Goal: Task Accomplishment & Management: Manage account settings

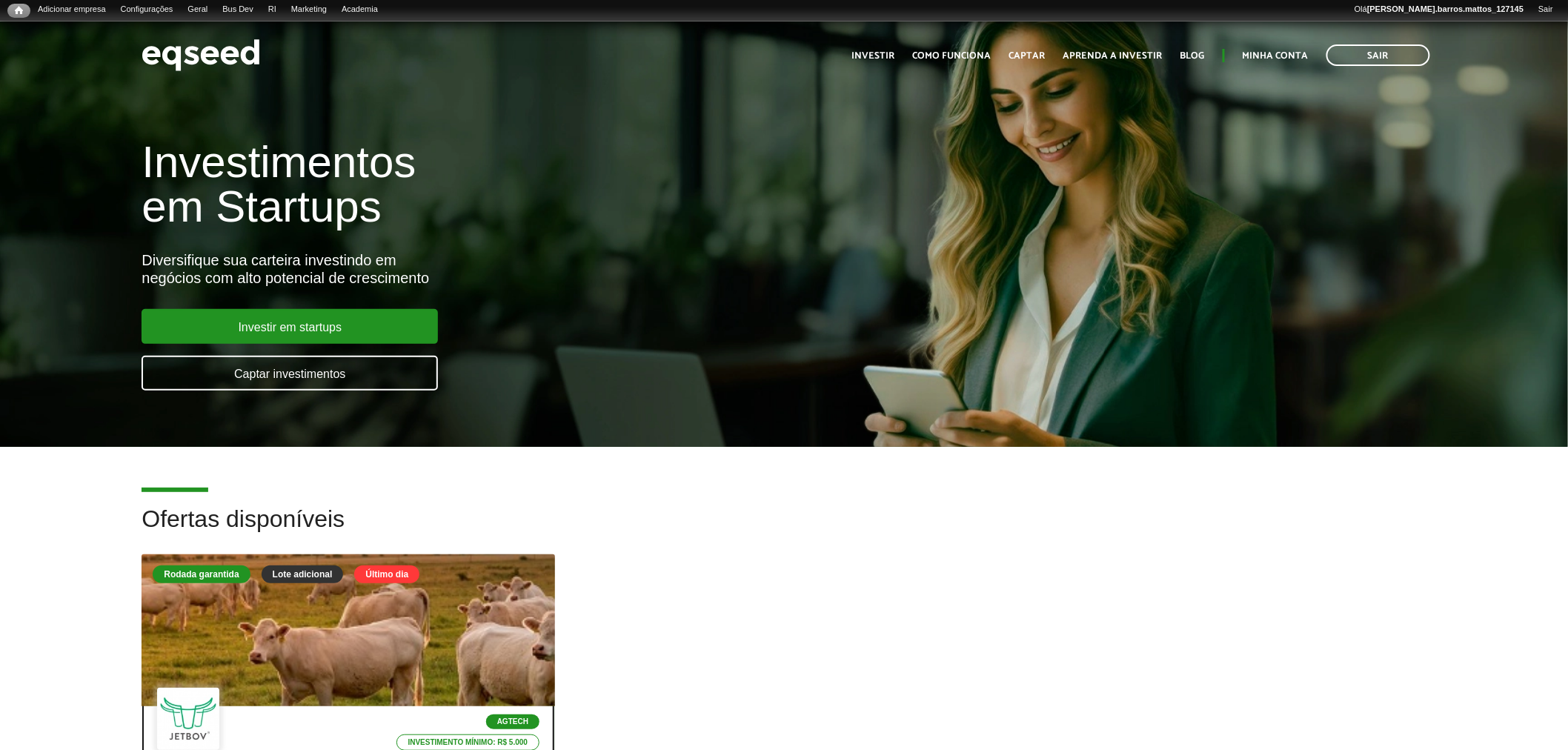
click at [422, 677] on div at bounding box center [348, 630] width 496 height 182
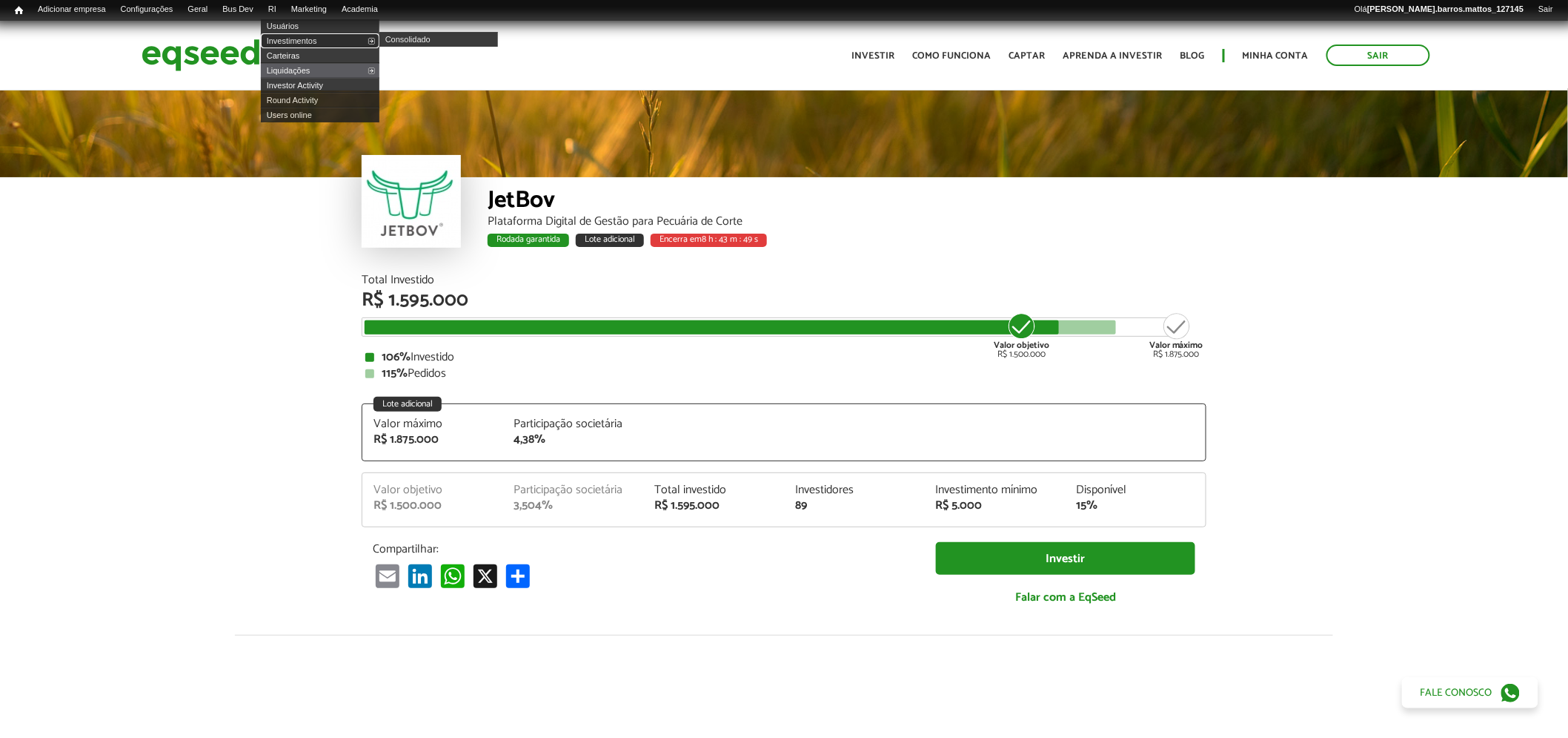
click at [286, 40] on link "Investimentos" at bounding box center [320, 40] width 119 height 15
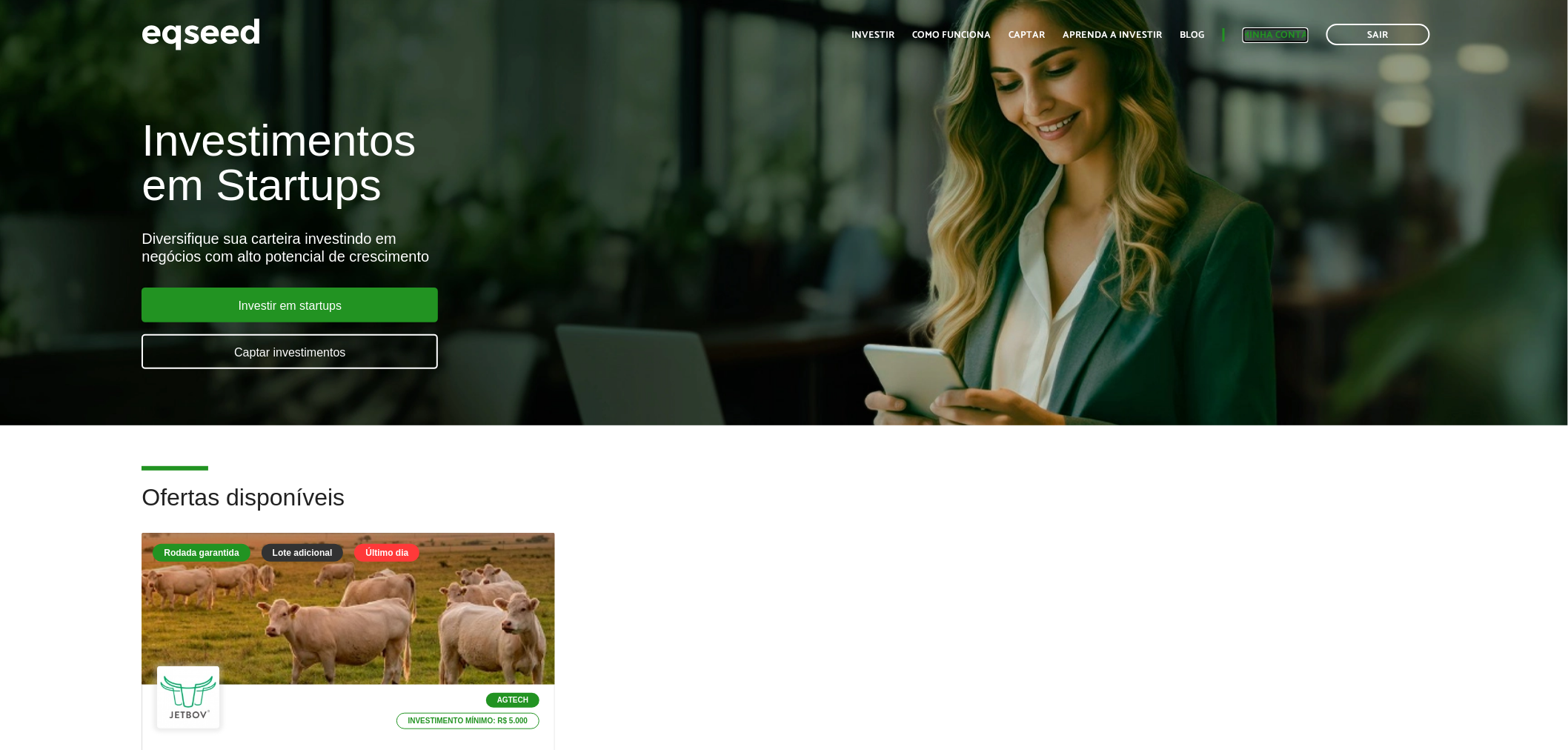
click at [1273, 30] on link "Minha conta" at bounding box center [1276, 35] width 66 height 10
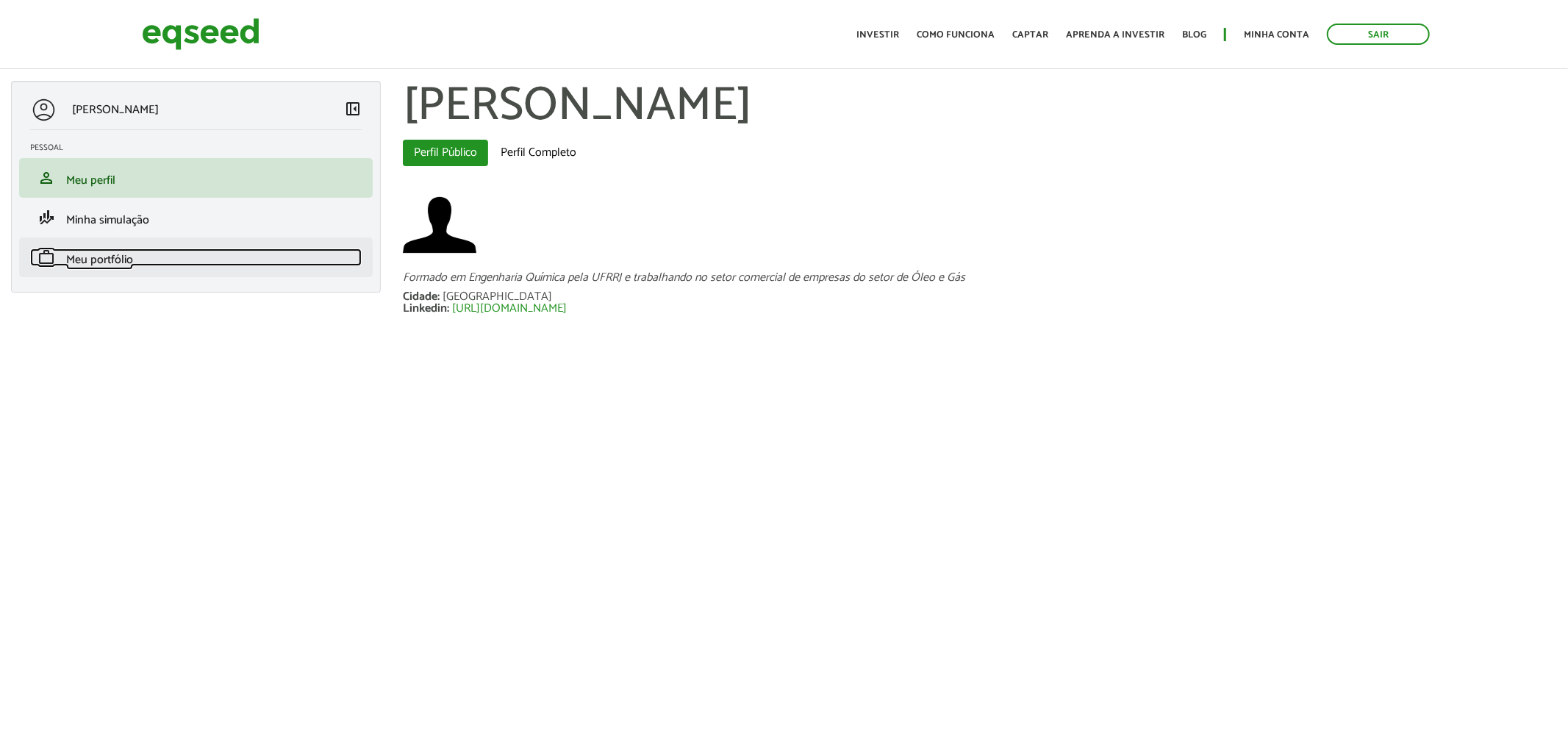
click at [134, 252] on link "work Meu portfólio" at bounding box center [196, 258] width 331 height 18
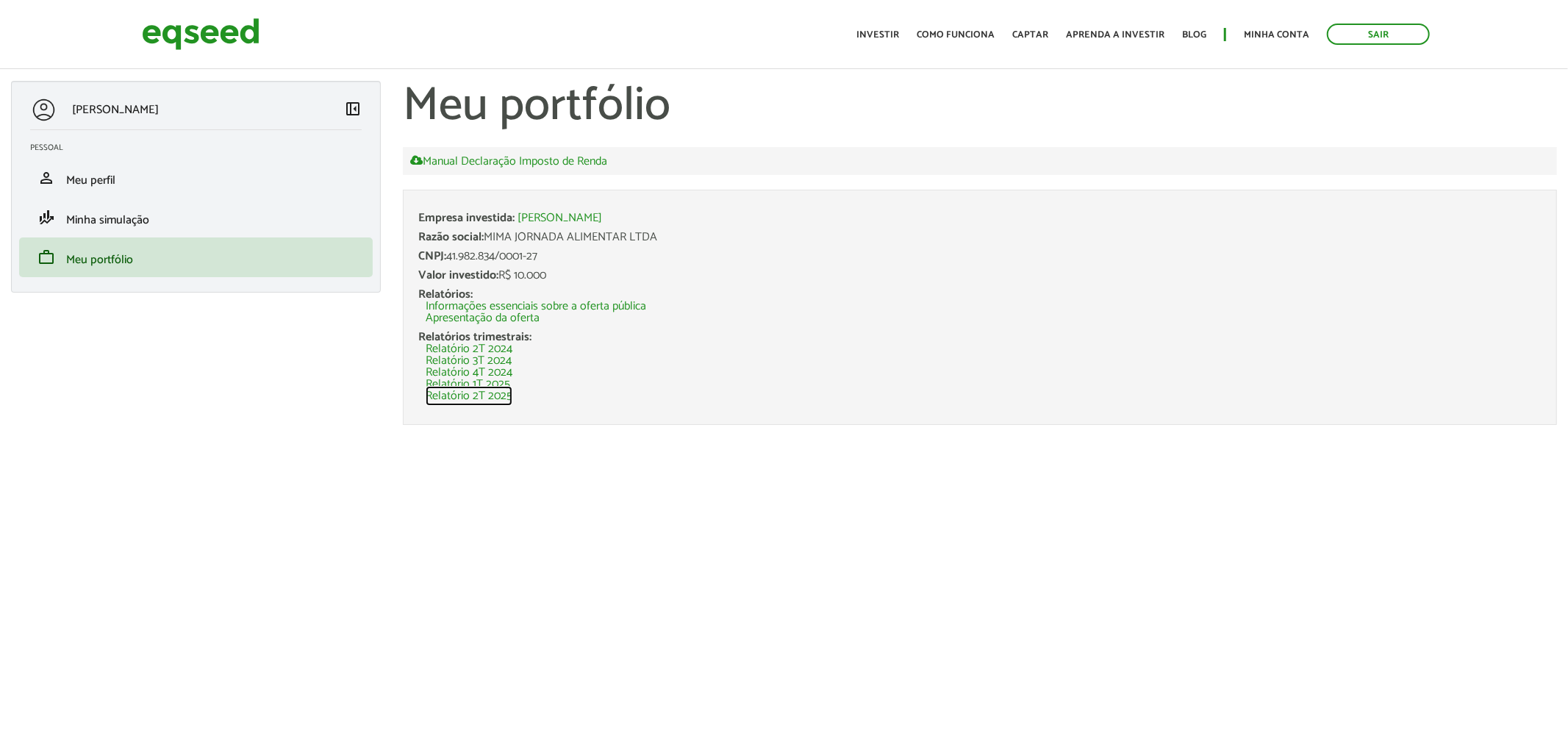
click at [450, 397] on link "Relatório 2T 2025" at bounding box center [470, 396] width 87 height 12
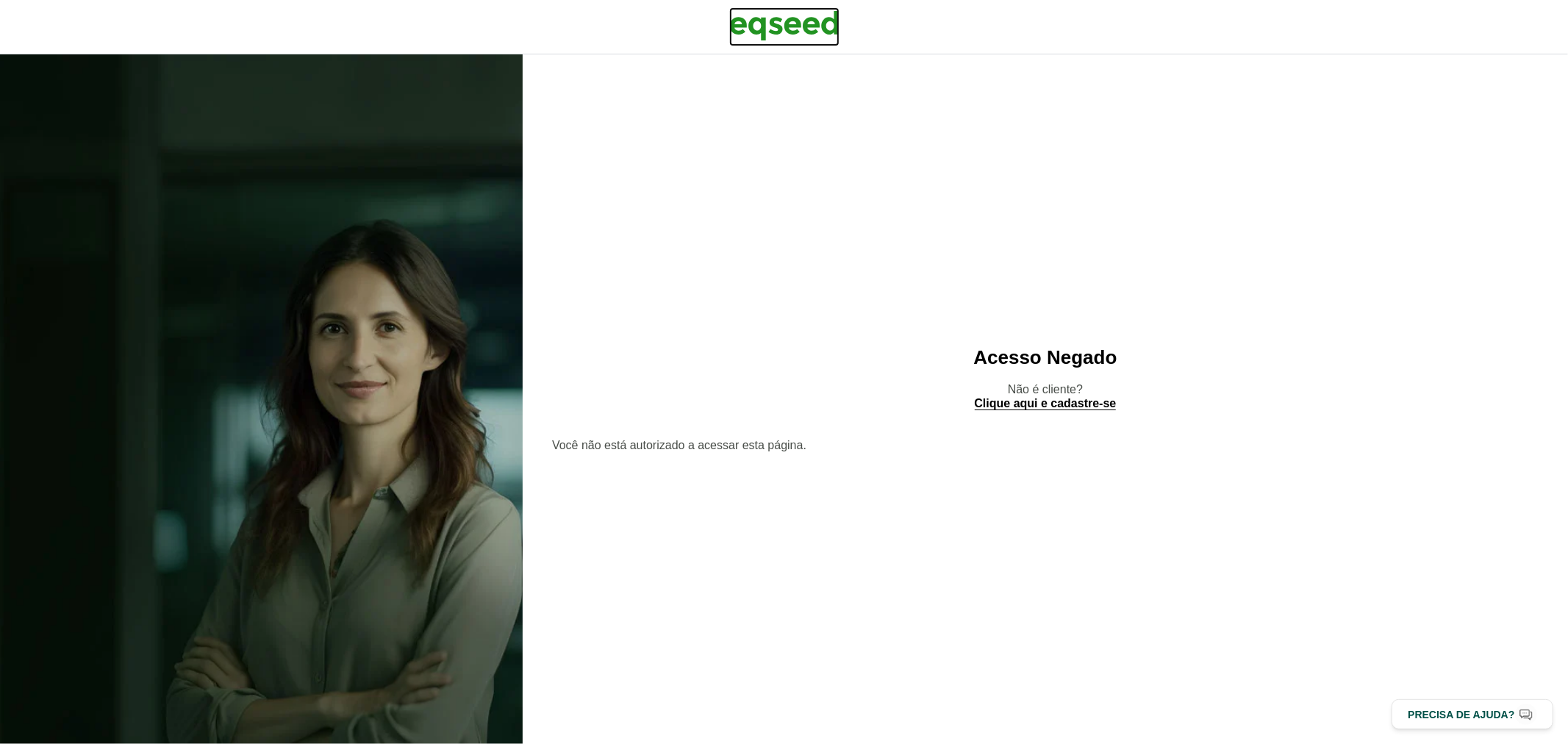
click at [804, 29] on img at bounding box center [784, 25] width 110 height 36
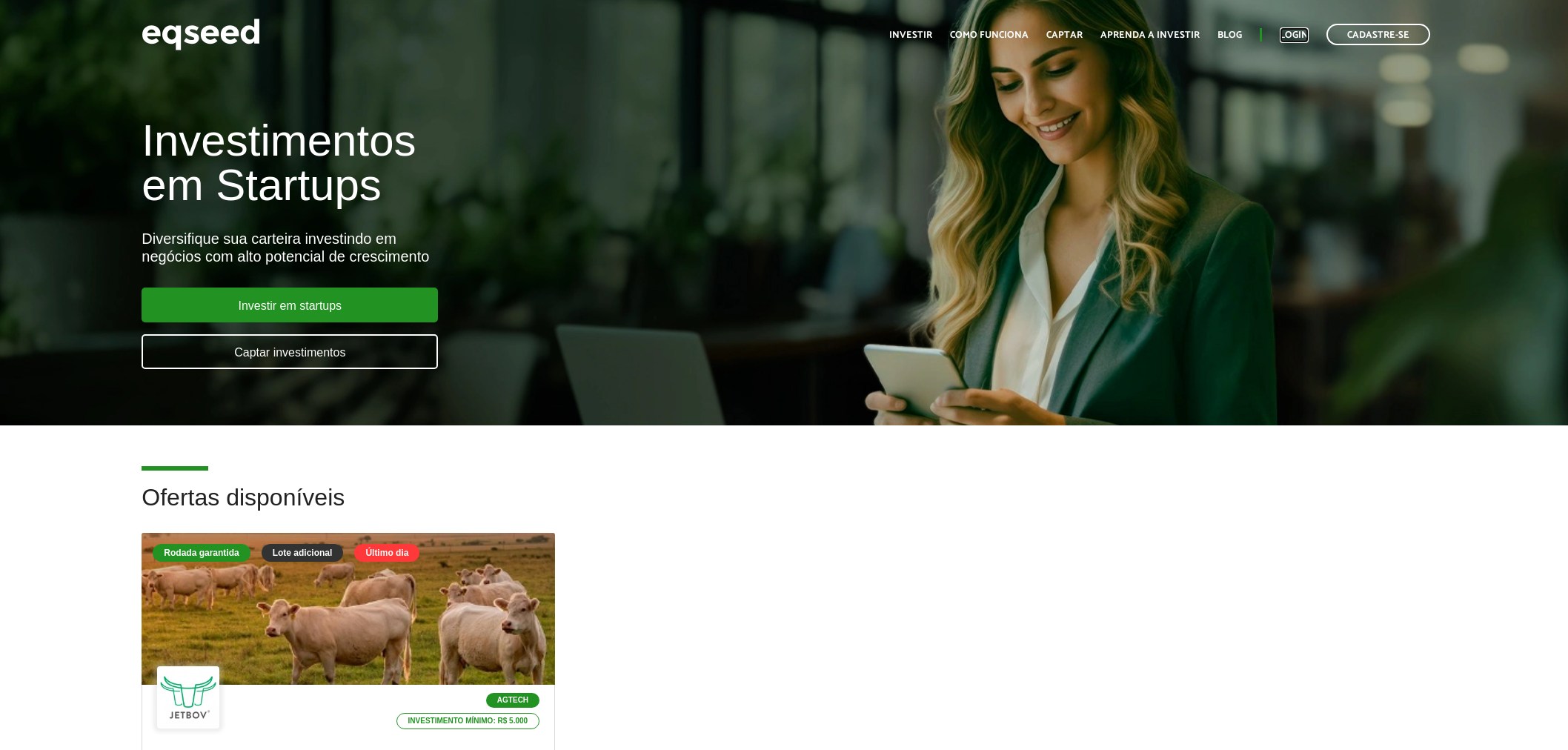
click at [1289, 38] on link "Login" at bounding box center [1294, 35] width 29 height 10
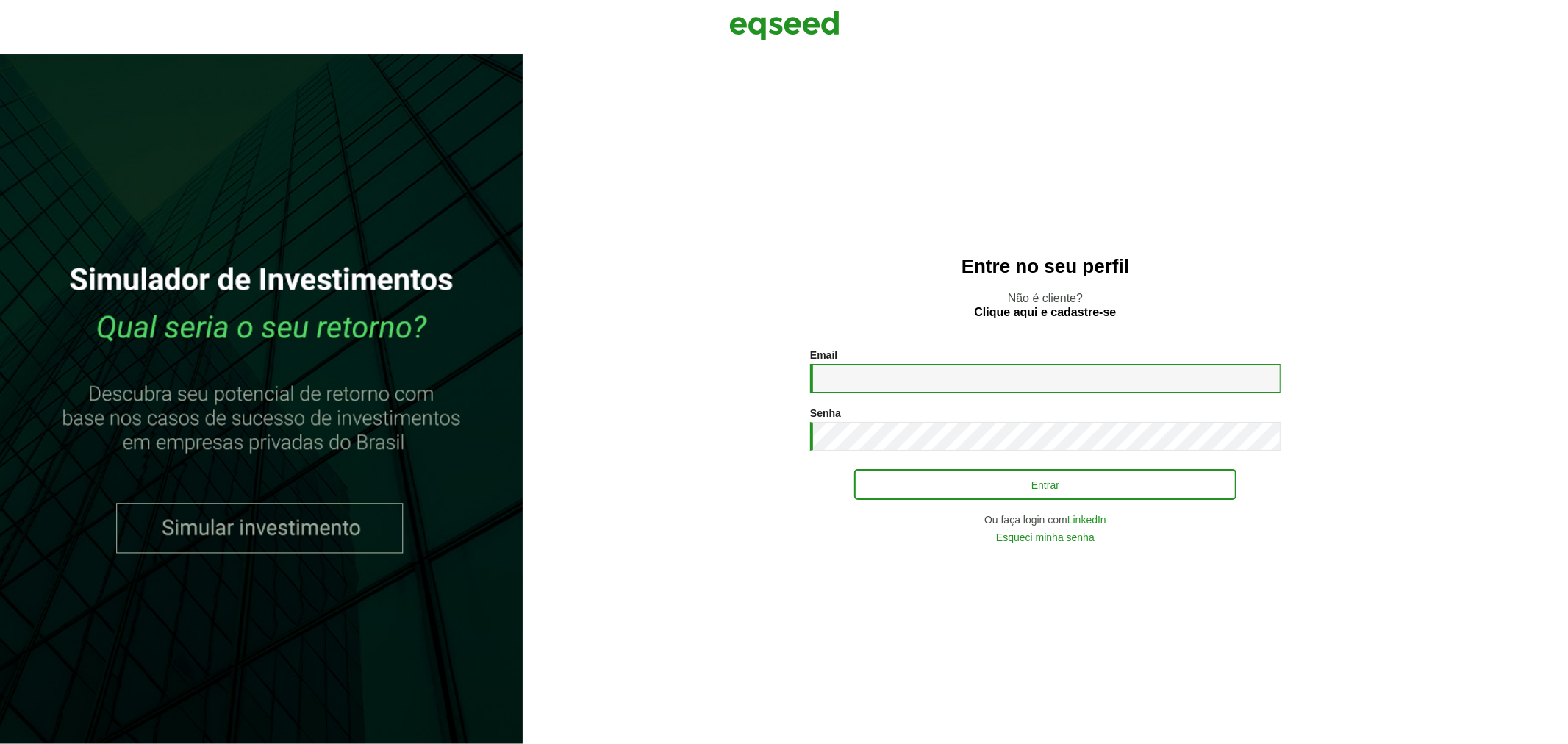
type input "**********"
click at [893, 499] on button "Entrar" at bounding box center [1045, 484] width 383 height 28
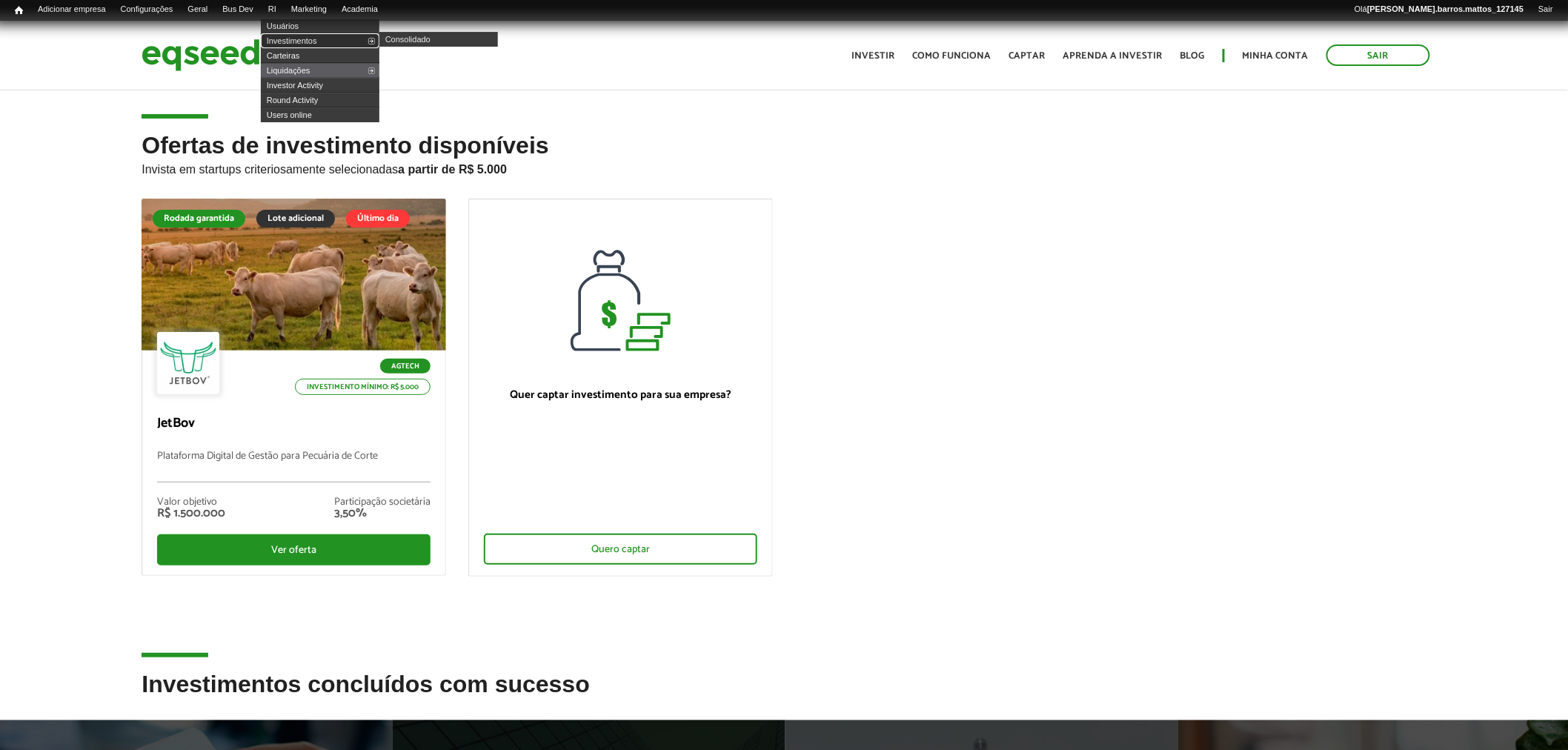
click at [296, 43] on link "Investimentos" at bounding box center [320, 40] width 119 height 15
